Goal: Task Accomplishment & Management: Manage account settings

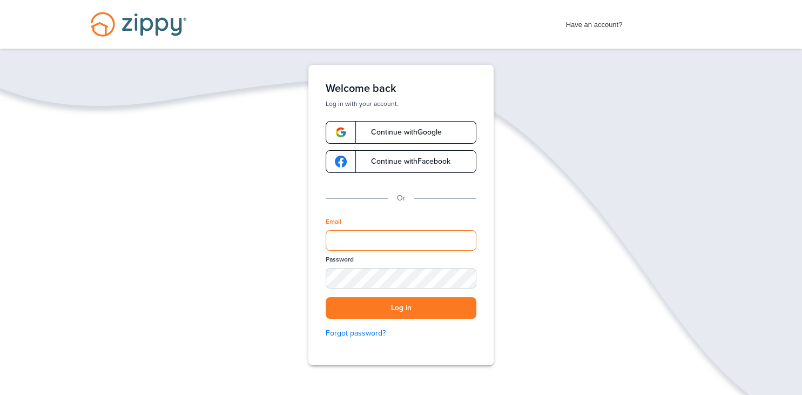
click at [432, 238] on input "Email" at bounding box center [401, 240] width 151 height 21
type input "**********"
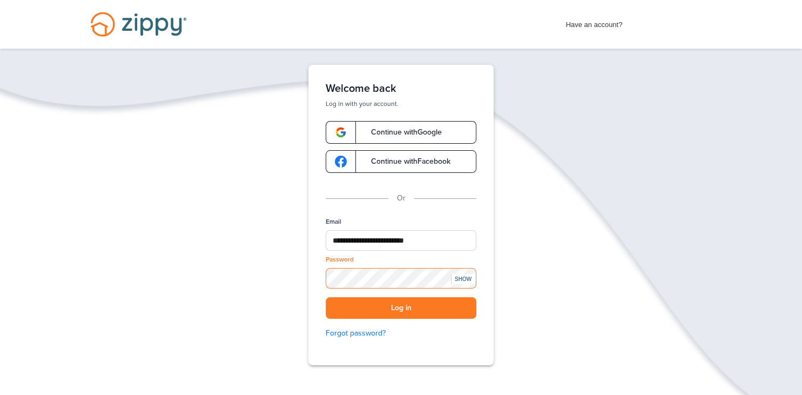
click at [326, 297] on button "Log in" at bounding box center [401, 308] width 151 height 22
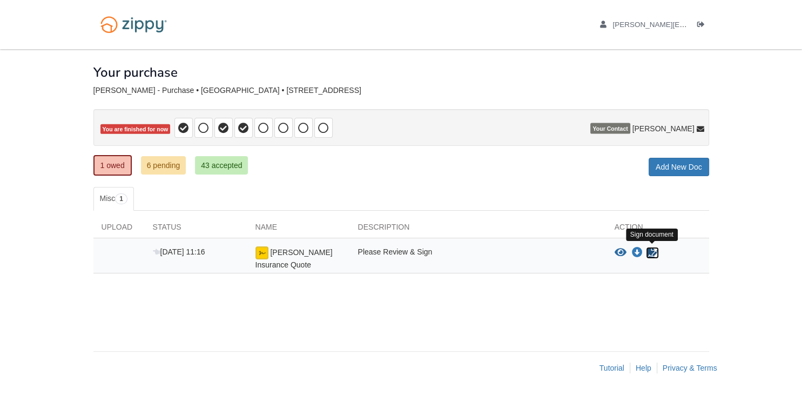
click at [651, 251] on icon "Sign Form" at bounding box center [652, 252] width 12 height 11
click at [582, 296] on div "× × × Pending Add Document Notice document will be included in the email sent t…" at bounding box center [400, 194] width 615 height 291
click at [721, 266] on body "[PERSON_NAME][EMAIL_ADDRESS][DOMAIN_NAME] Logout" at bounding box center [401, 197] width 802 height 395
